Goal: Transaction & Acquisition: Purchase product/service

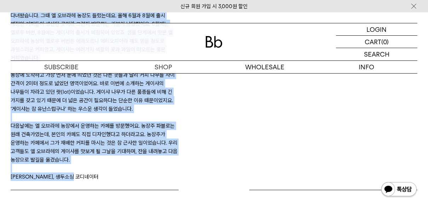
scroll to position [368, 0]
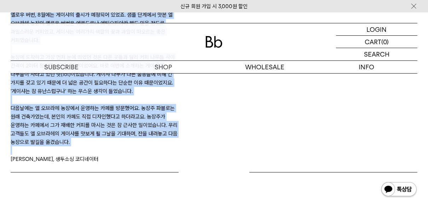
drag, startPoint x: 11, startPoint y: 128, endPoint x: 125, endPoint y: 143, distance: 114.4
click at [125, 143] on div "지난 4월에는 콜롬비아 남부 나리뇨 지역에 다녀왔습니다. 그때 엘 오브라헤 농장도 들렀는데요. 올해 6월과 8월에 출시 예정인 커피들이 생산된…" at bounding box center [95, 74] width 168 height 178
drag, startPoint x: 125, startPoint y: 143, endPoint x: 102, endPoint y: 105, distance: 44.4
copy div "지난 4월에는 콜롬비아 남부 나리뇨 지역에 다녀왔습니다. 그때 엘 오브라헤 농장도 들렀는데요. 올해 6월과 8월에 출시 예정인 커피들이 생산된…"
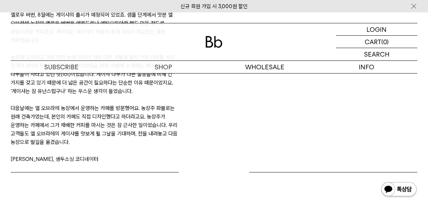
drag, startPoint x: 50, startPoint y: 160, endPoint x: 53, endPoint y: 149, distance: 11.7
click at [51, 160] on div "지난 4월에는 콜롬비아 남부 나리뇨 지역에 다녀왔습니다. 그때 엘 오브라헤 농장도 들렀는데요. 올해 6월과 8월에 출시 예정인 커피들이 생산된…" at bounding box center [95, 74] width 168 height 196
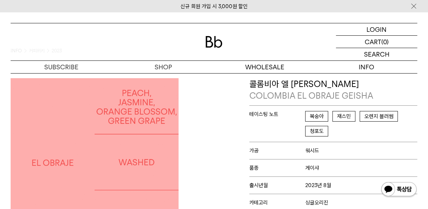
scroll to position [28, 0]
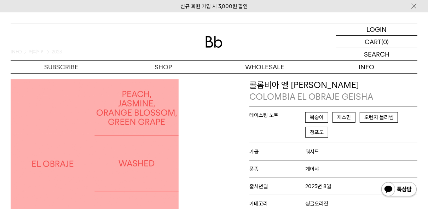
click at [27, 138] on img at bounding box center [95, 163] width 168 height 168
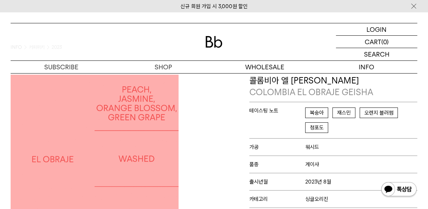
scroll to position [0, 0]
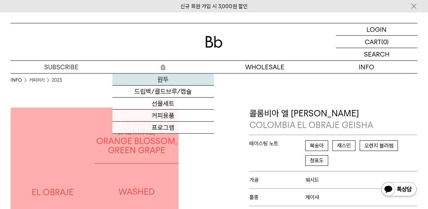
click at [161, 78] on link "원두" at bounding box center [163, 80] width 102 height 12
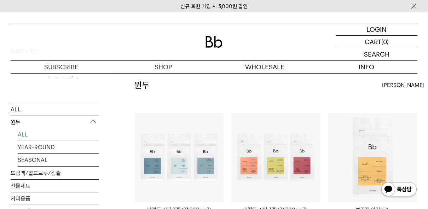
scroll to position [28, 0]
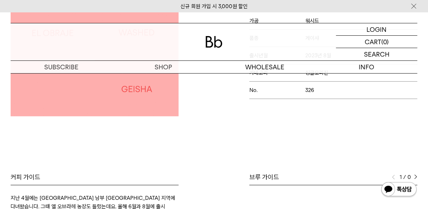
scroll to position [109, 0]
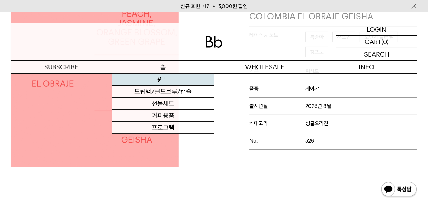
click at [165, 76] on link "원두" at bounding box center [163, 80] width 102 height 12
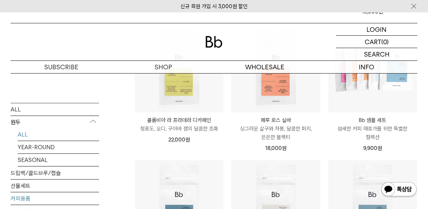
scroll to position [283, 0]
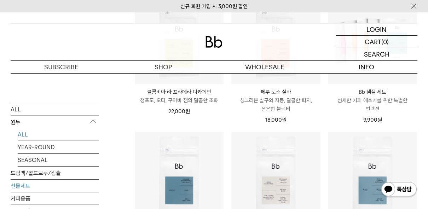
click at [19, 185] on link "선물세트" at bounding box center [55, 185] width 88 height 12
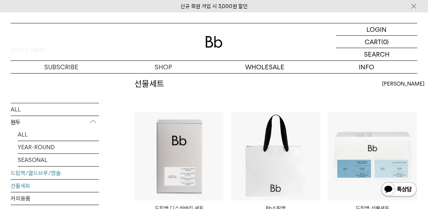
scroll to position [28, 0]
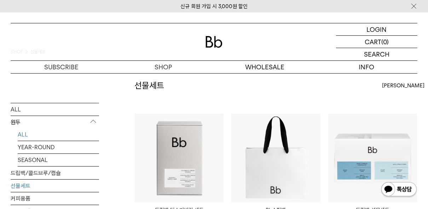
click at [24, 134] on link "ALL" at bounding box center [58, 134] width 81 height 12
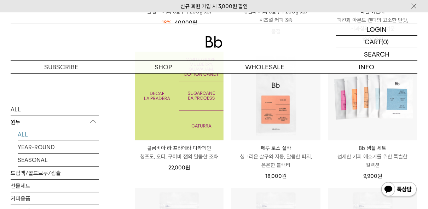
scroll to position [226, 0]
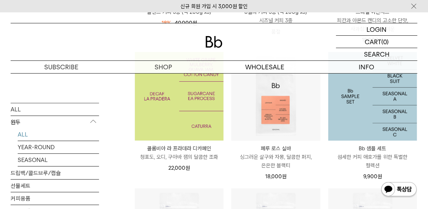
click at [365, 118] on img at bounding box center [372, 96] width 89 height 89
